Goal: Task Accomplishment & Management: Manage account settings

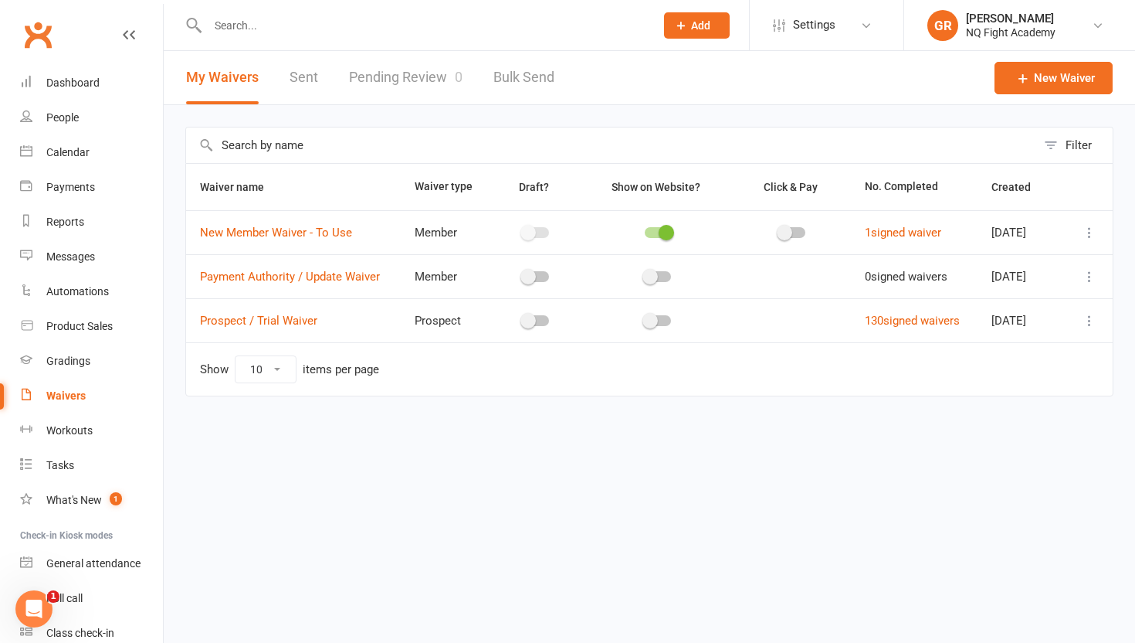
click at [446, 80] on link "Pending Review 0" at bounding box center [406, 77] width 114 height 53
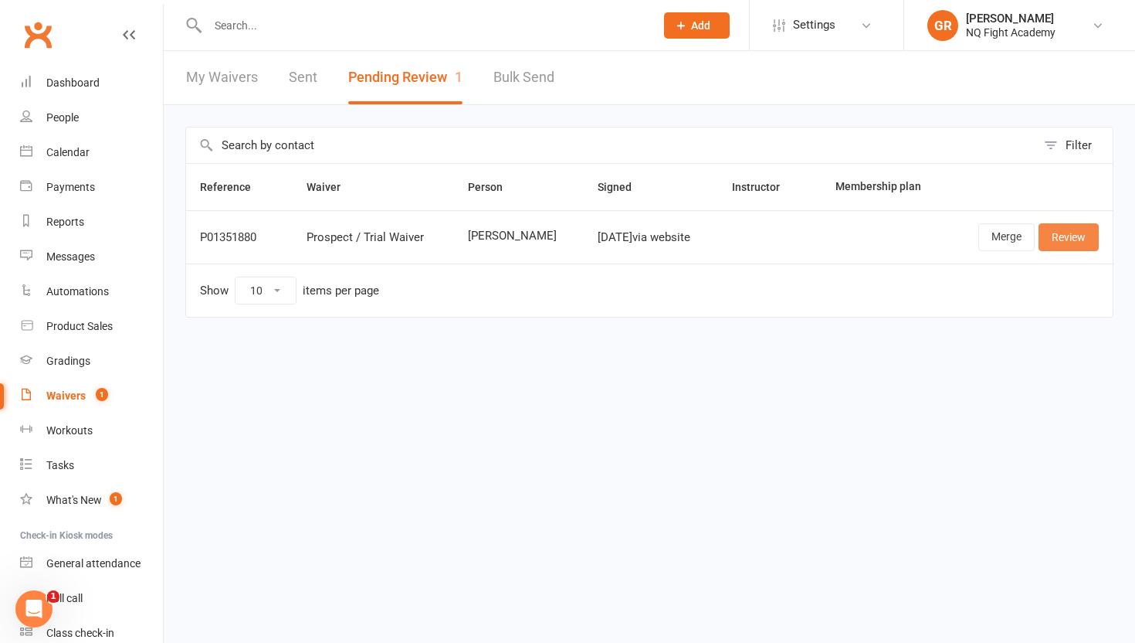
click at [1081, 244] on link "Review" at bounding box center [1069, 237] width 60 height 28
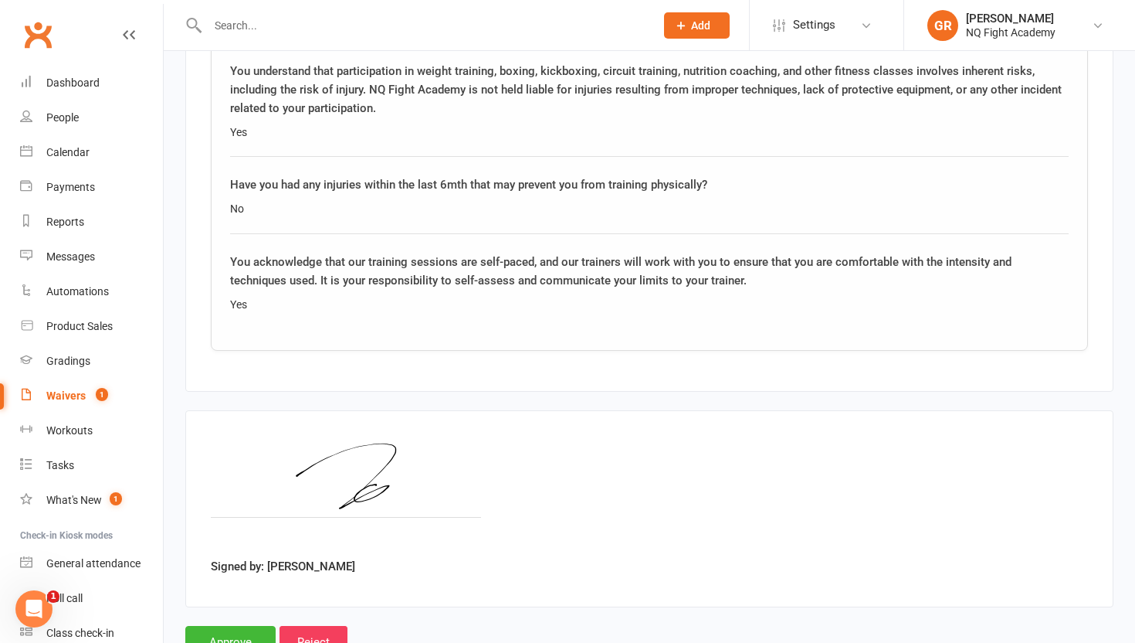
scroll to position [2349, 0]
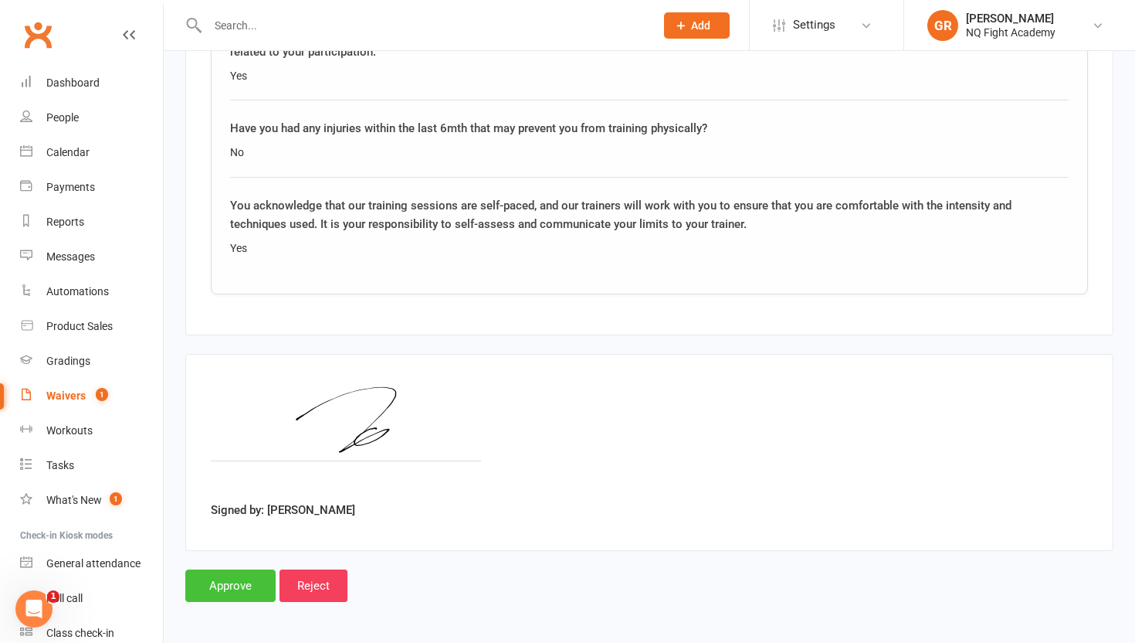
click at [217, 577] on input "Approve" at bounding box center [230, 585] width 90 height 32
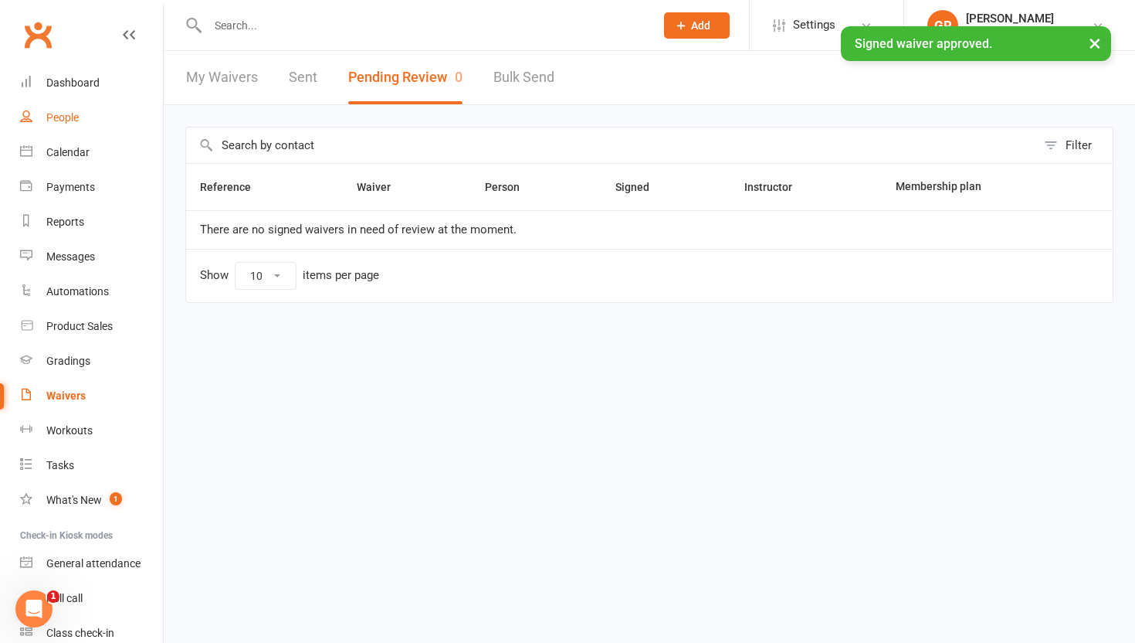
click at [66, 120] on div "People" at bounding box center [62, 117] width 32 height 12
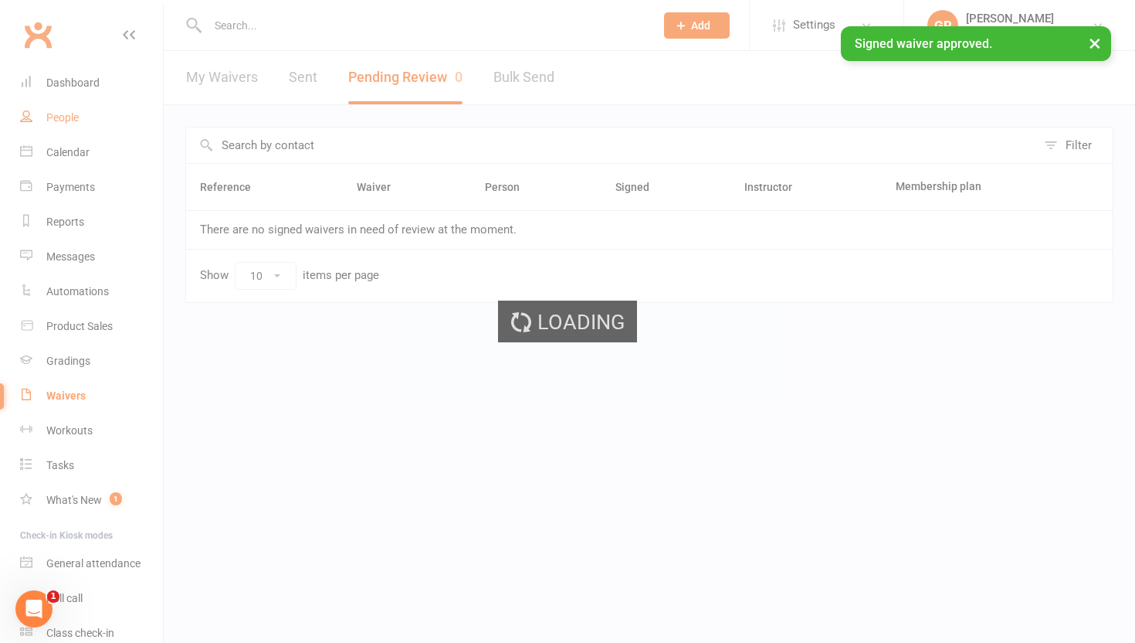
select select "100"
